Goal: Browse casually

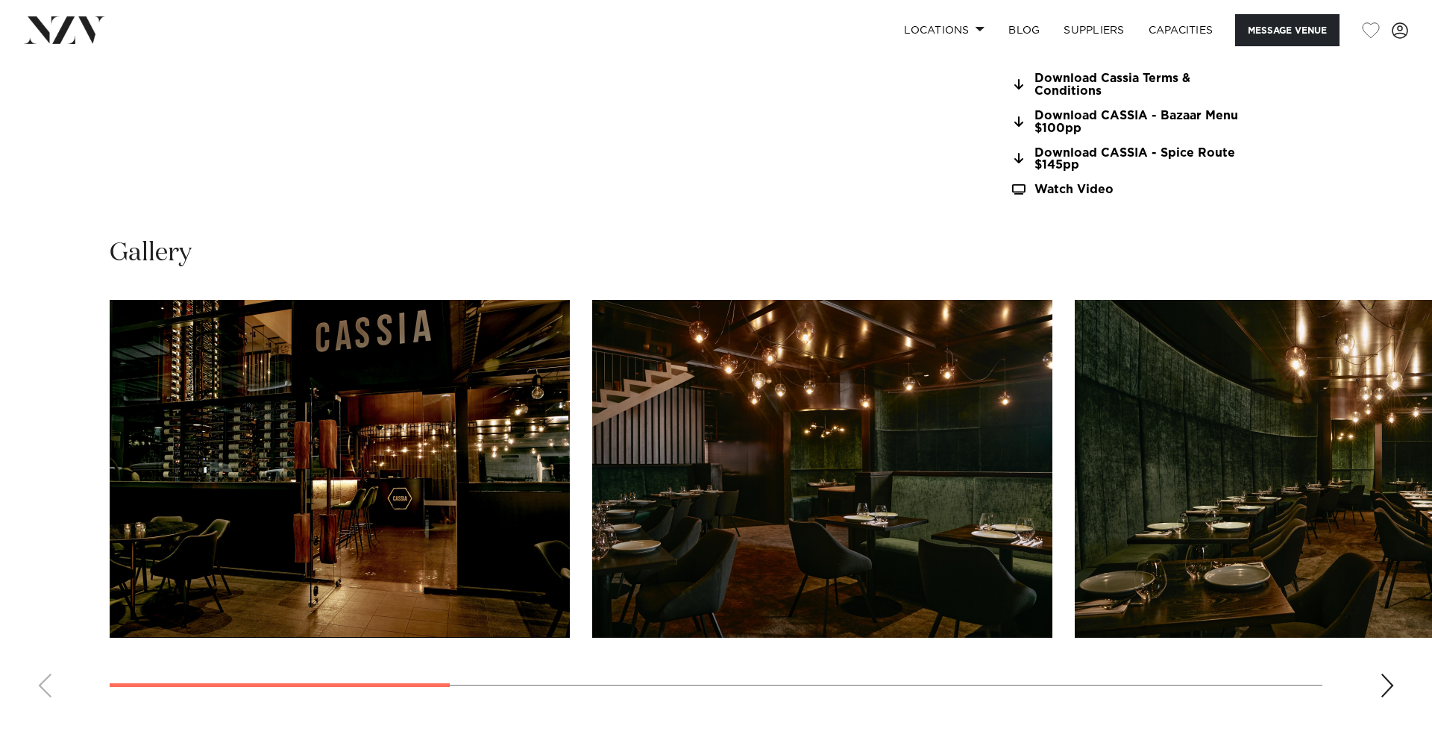
scroll to position [1494, 0]
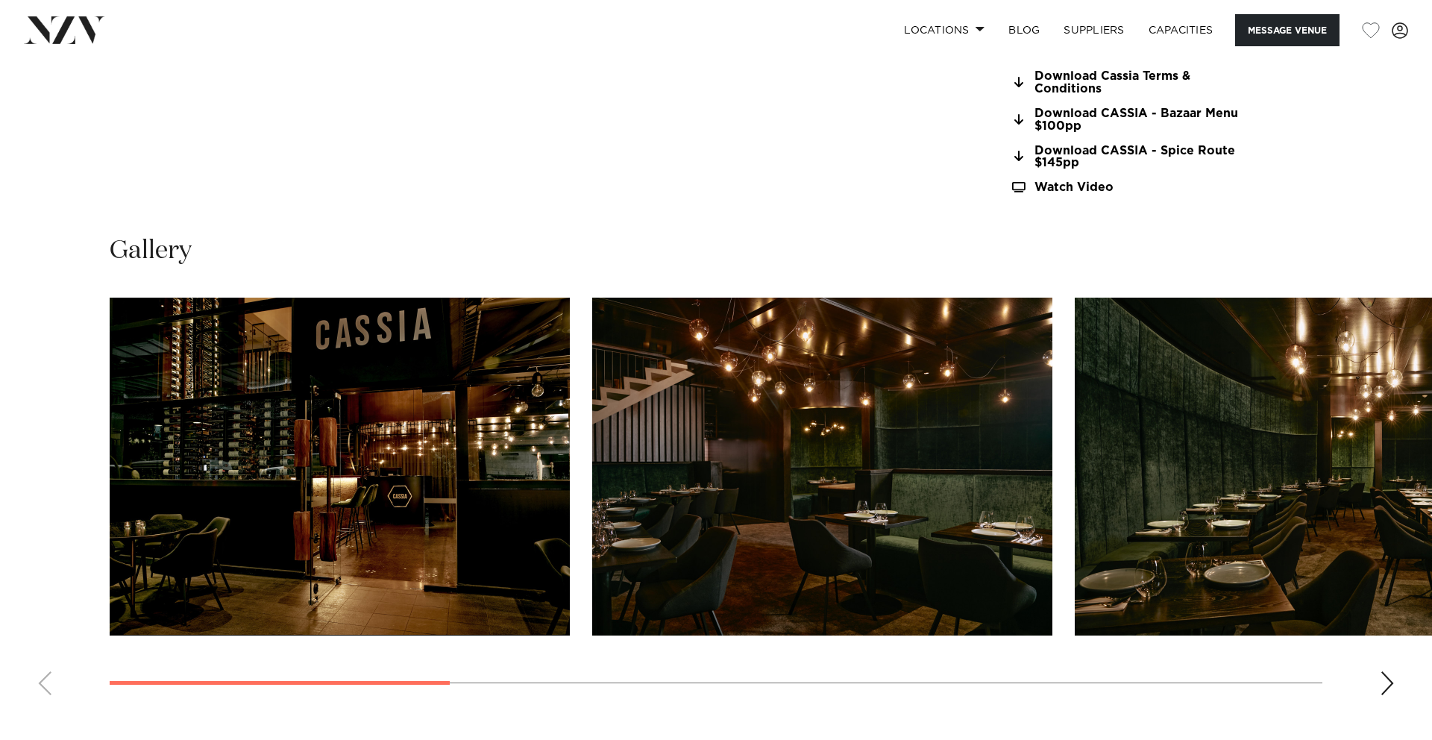
click at [1388, 687] on div "Next slide" at bounding box center [1387, 683] width 15 height 24
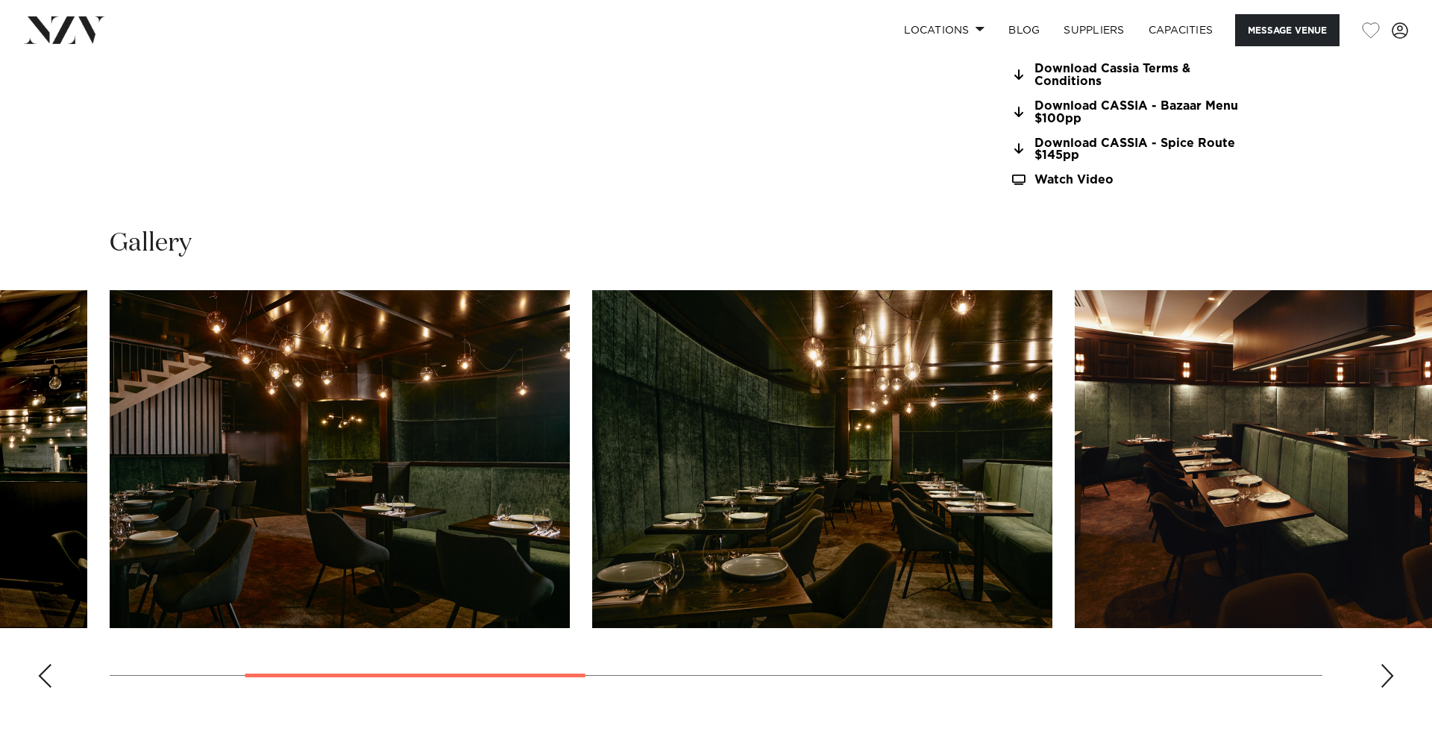
click at [1388, 687] on div "Next slide" at bounding box center [1387, 676] width 15 height 24
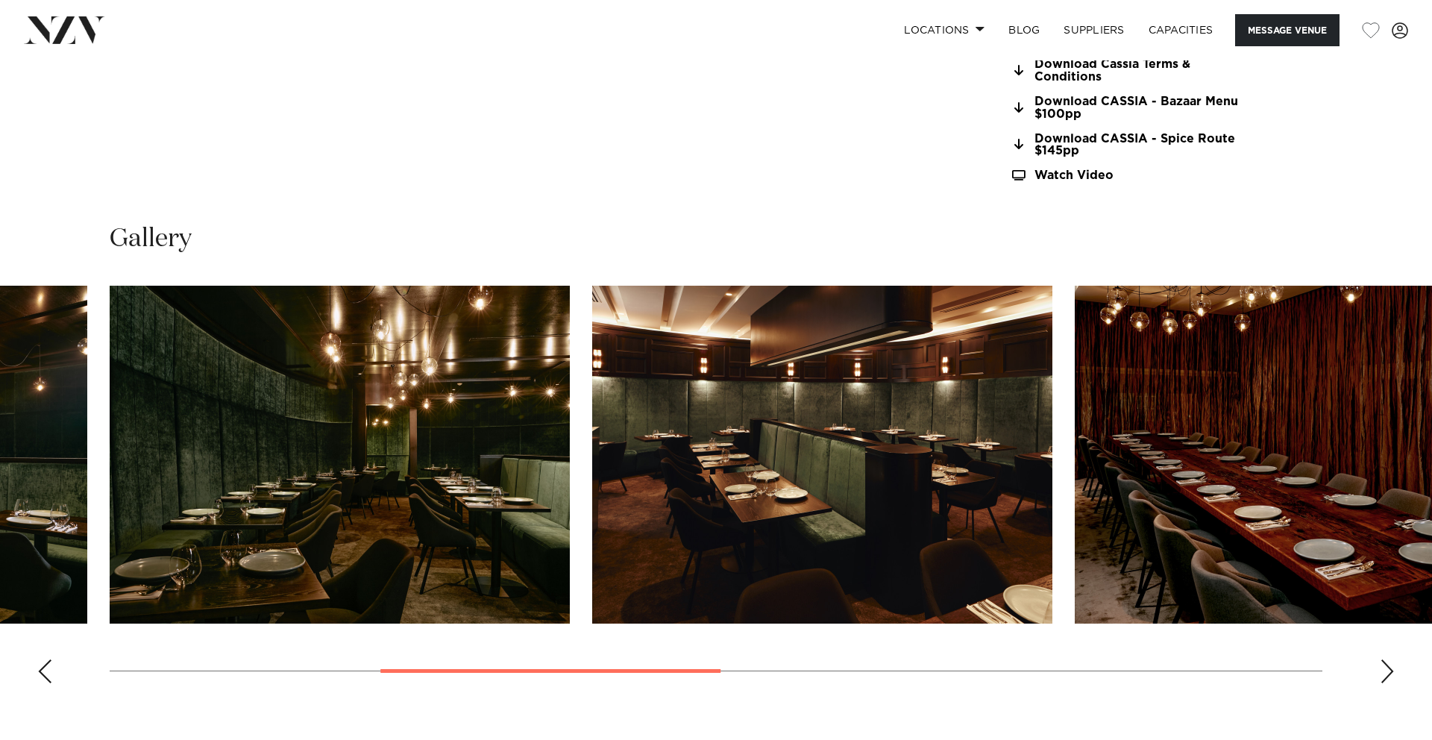
scroll to position [1511, 0]
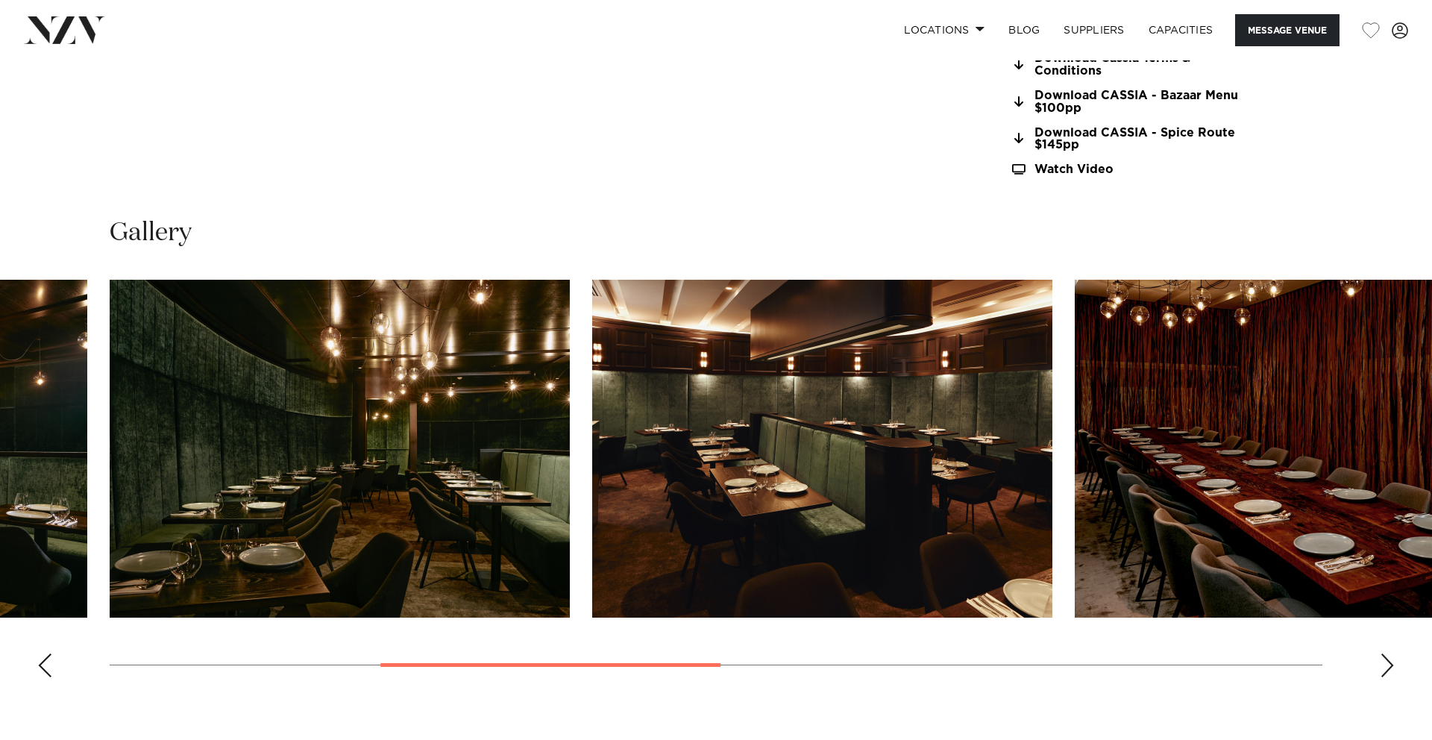
click at [1388, 686] on swiper-container at bounding box center [716, 485] width 1432 height 410
click at [1390, 668] on div "Next slide" at bounding box center [1387, 666] width 15 height 24
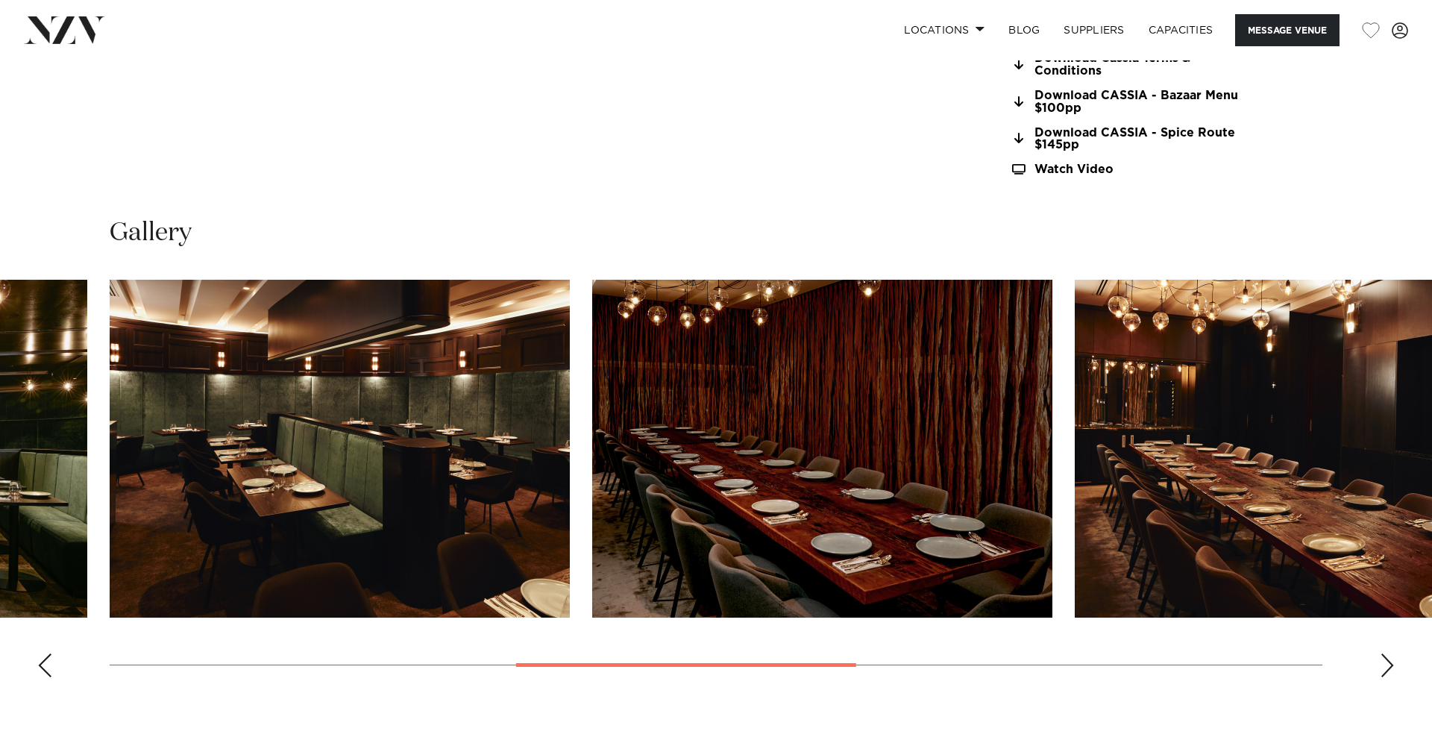
scroll to position [1513, 0]
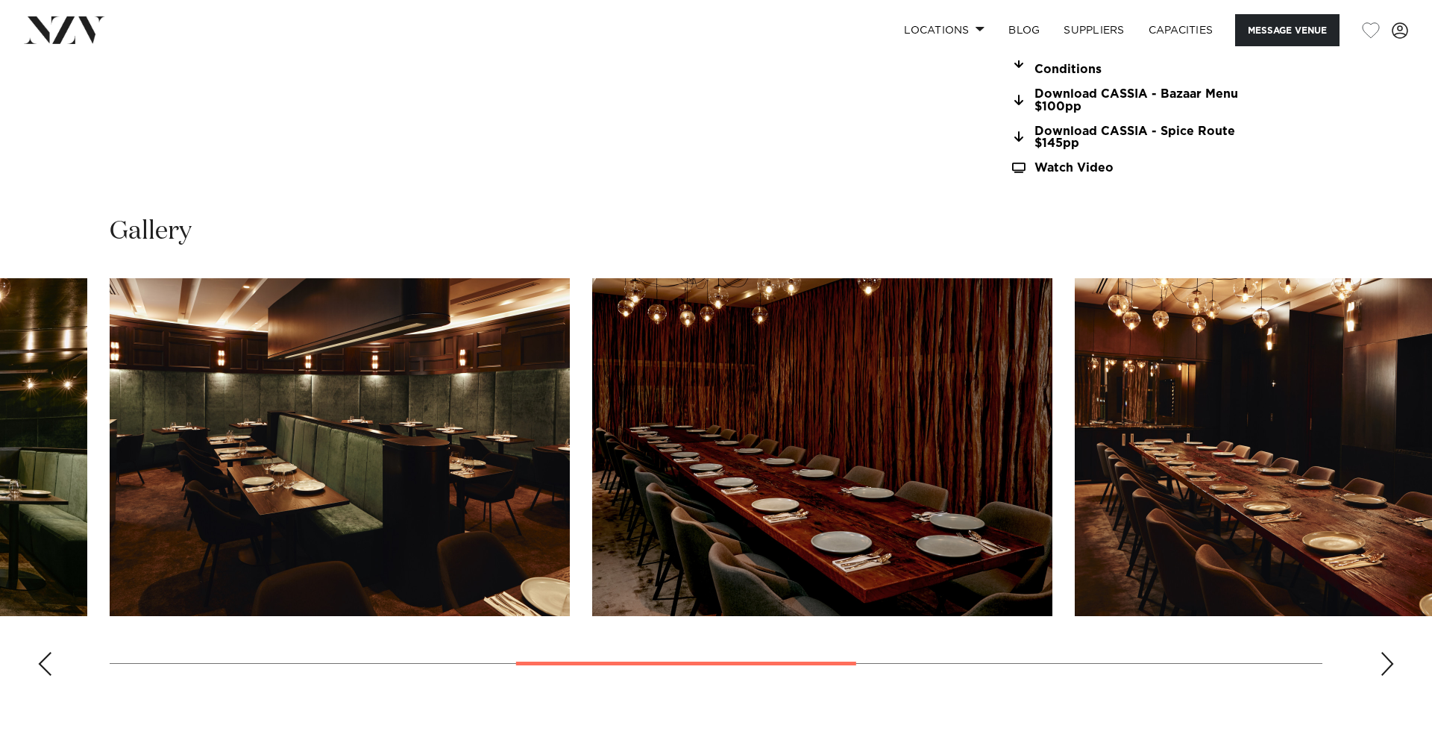
click at [1391, 665] on div "Next slide" at bounding box center [1387, 664] width 15 height 24
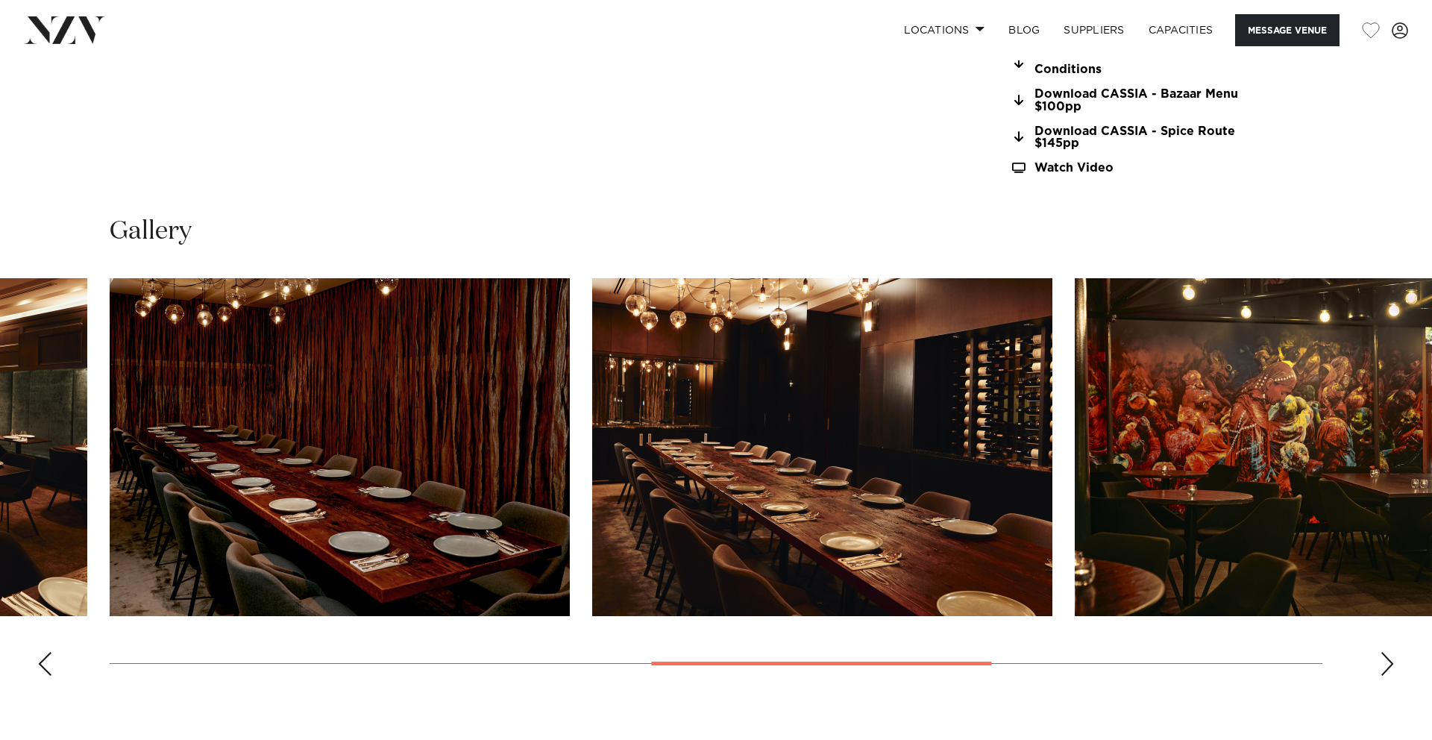
click at [1388, 659] on div "Next slide" at bounding box center [1387, 664] width 15 height 24
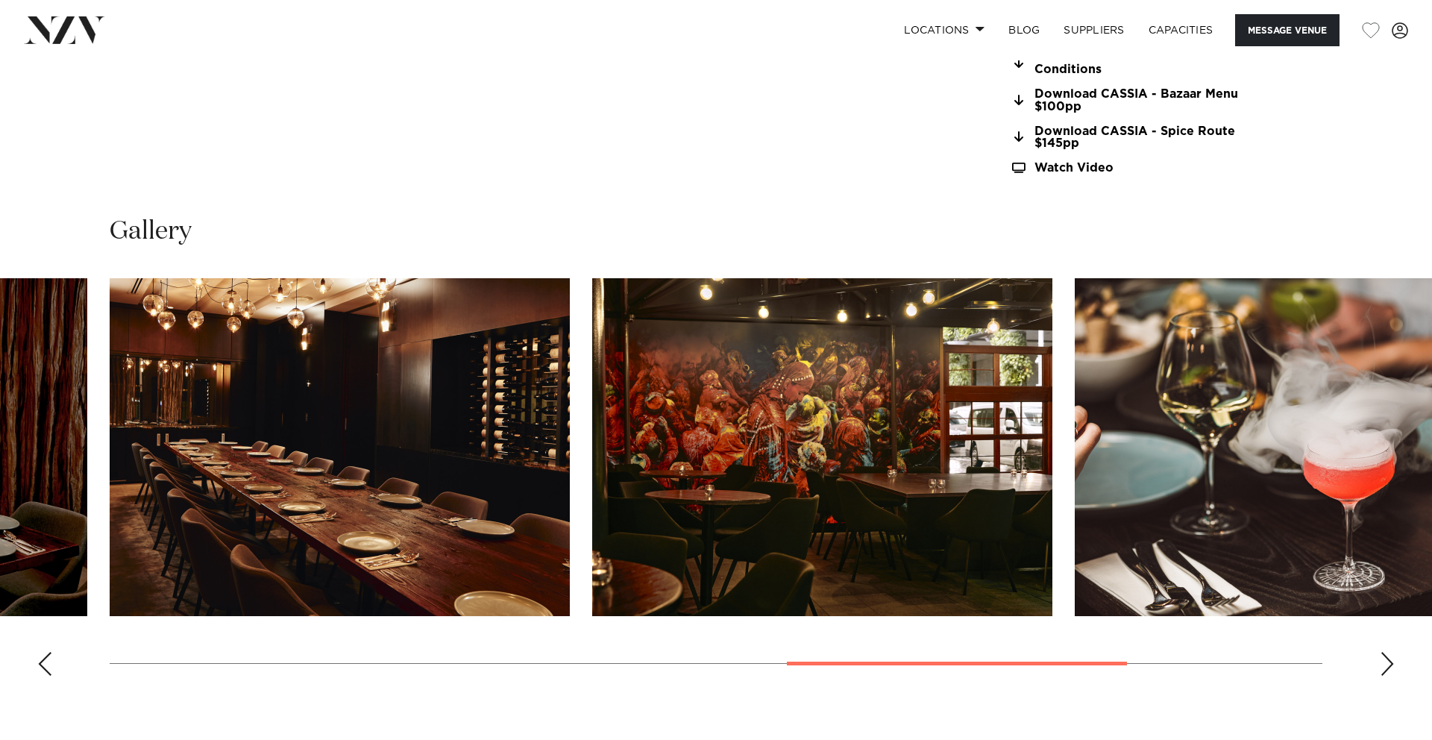
click at [1388, 662] on div "Next slide" at bounding box center [1387, 664] width 15 height 24
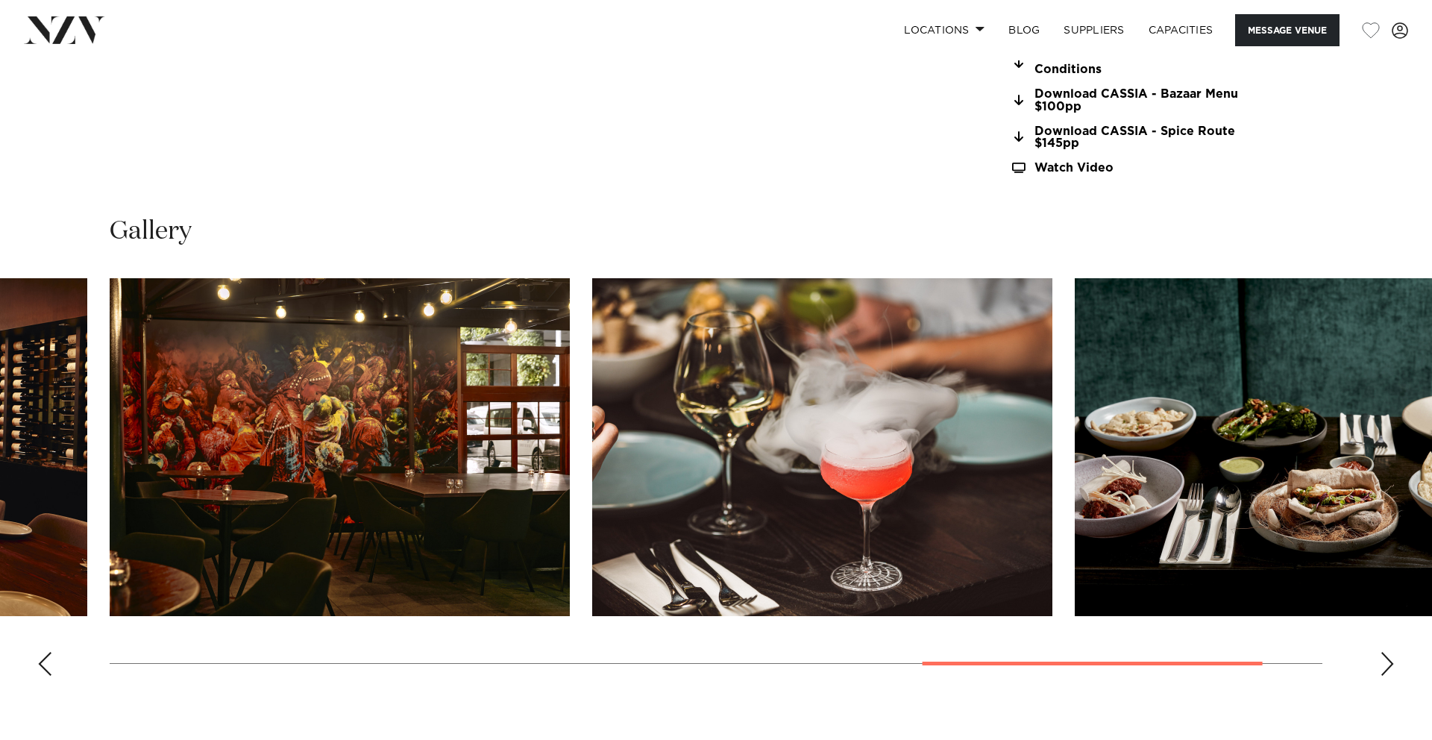
click at [1388, 666] on div "Next slide" at bounding box center [1387, 664] width 15 height 24
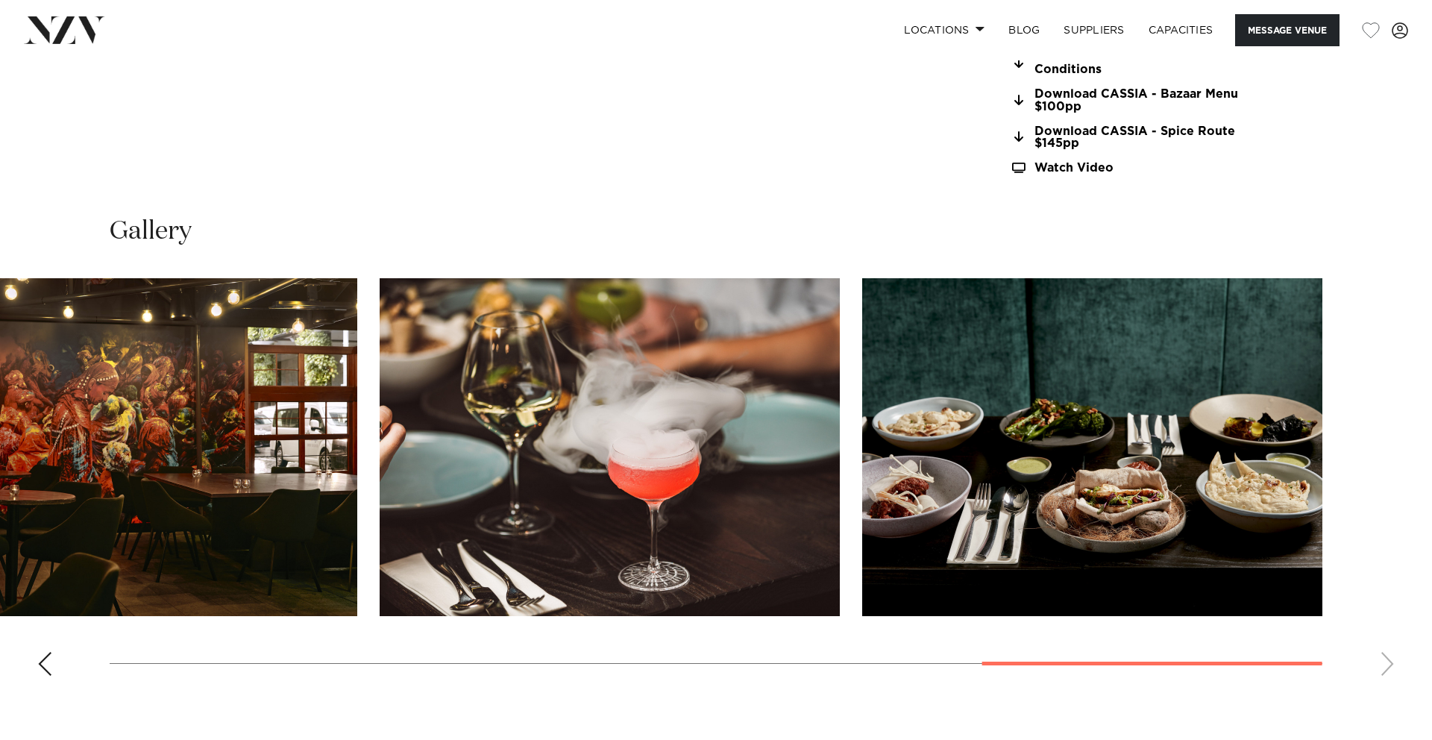
click at [1388, 666] on swiper-container at bounding box center [716, 483] width 1432 height 410
